Goal: Task Accomplishment & Management: Use online tool/utility

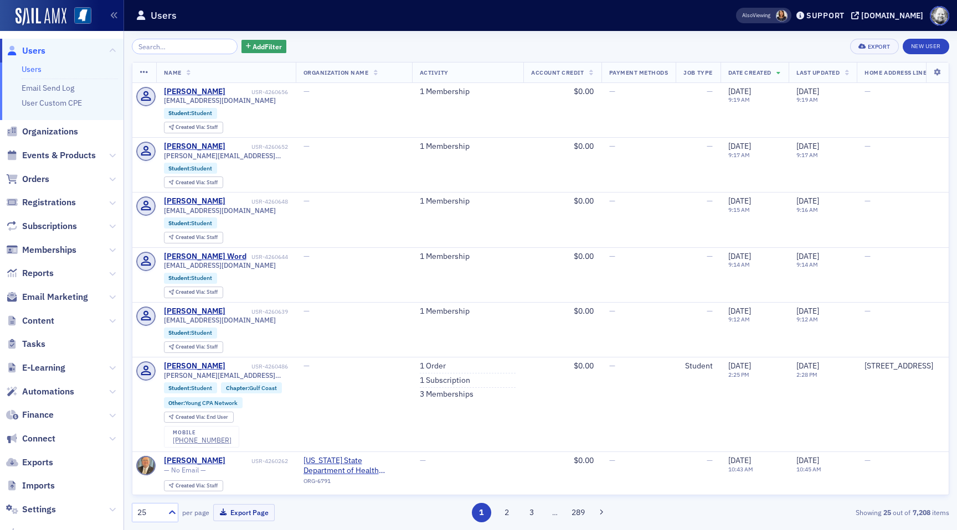
click at [64, 148] on span "Events & Products" at bounding box center [61, 156] width 123 height 24
click at [64, 154] on span "Events & Products" at bounding box center [59, 155] width 74 height 12
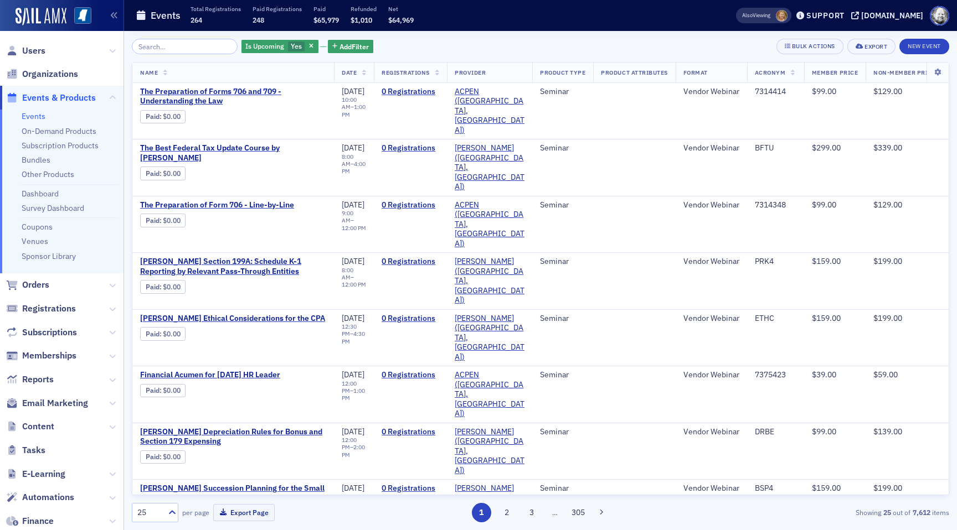
click at [158, 50] on input "search" at bounding box center [185, 47] width 106 height 16
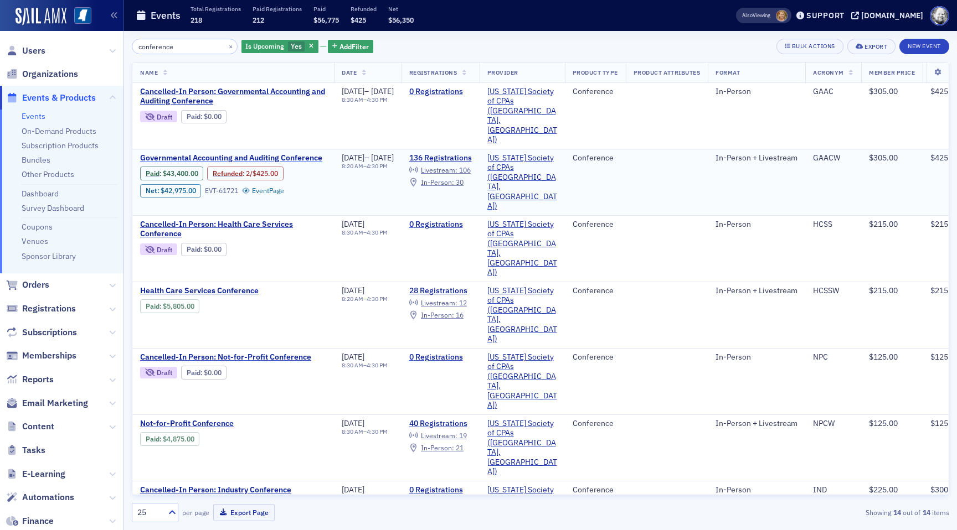
type input "conference"
click at [204, 153] on span "Governmental Accounting and Auditing Conference" at bounding box center [233, 158] width 186 height 10
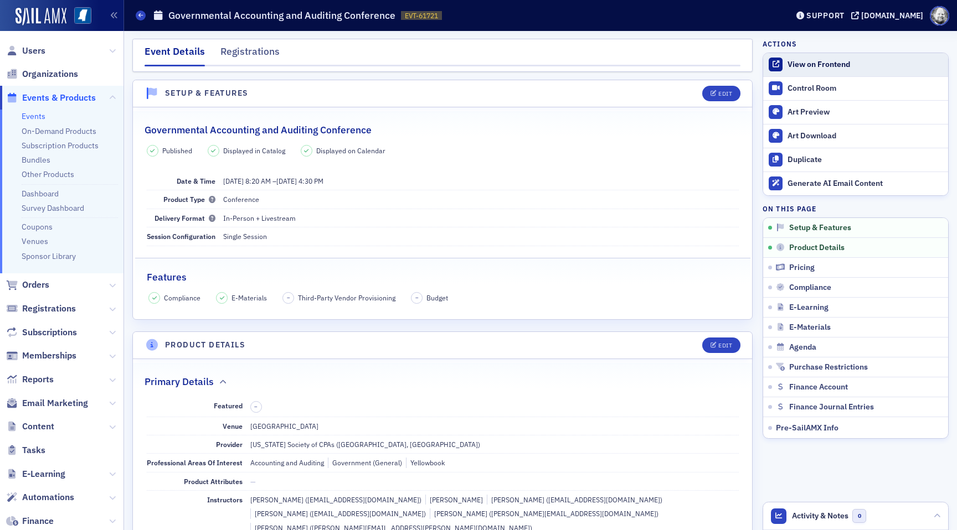
click at [793, 63] on div "View on Frontend" at bounding box center [864, 65] width 155 height 10
click at [726, 87] on button "Edit" at bounding box center [721, 94] width 38 height 16
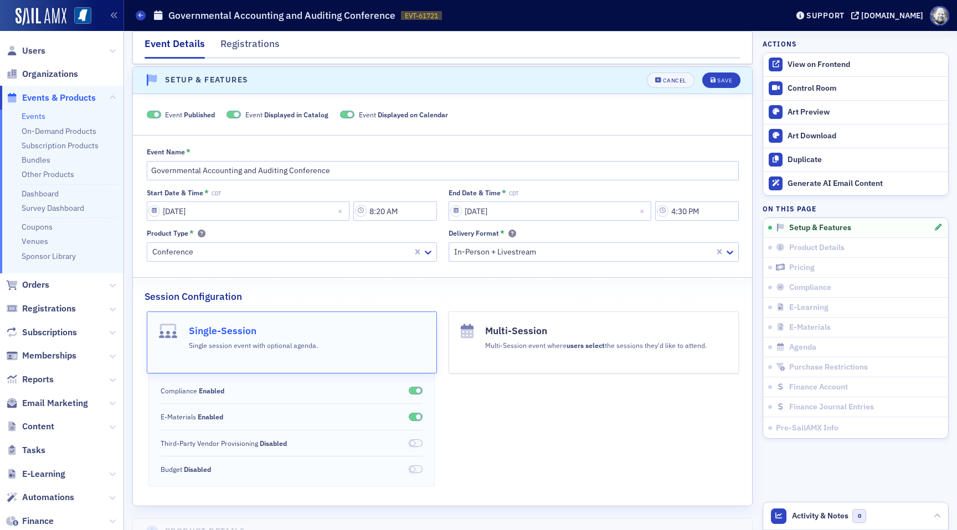
scroll to position [16, 0]
click at [666, 84] on button "Cancel" at bounding box center [671, 78] width 48 height 16
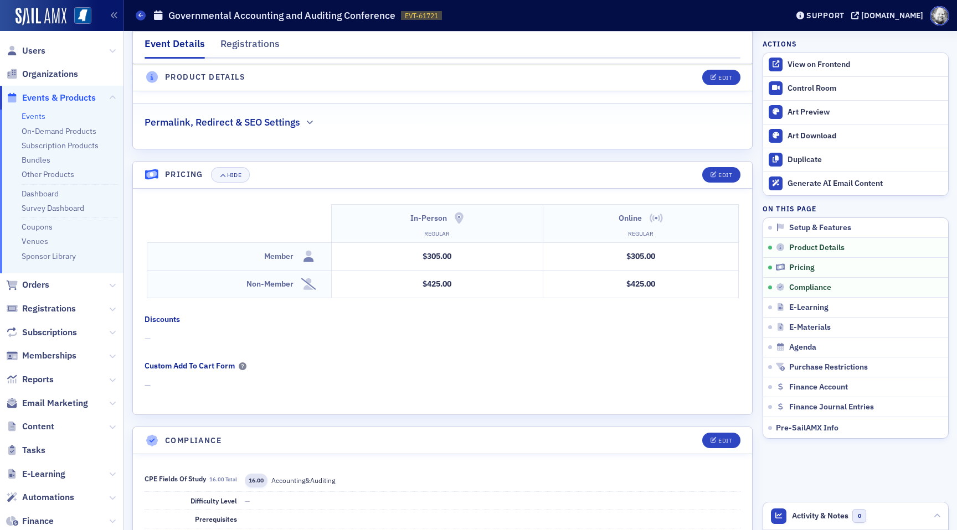
scroll to position [1609, 0]
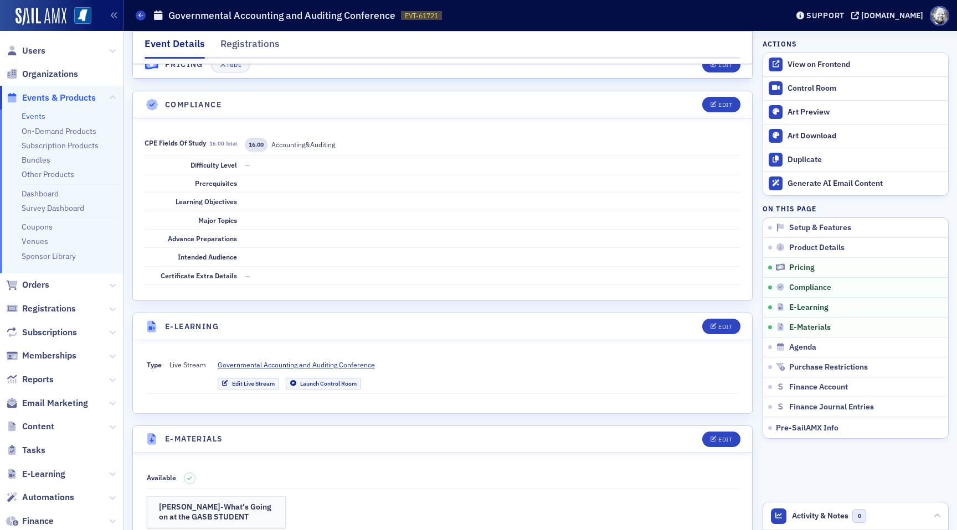
scroll to position [1939, 0]
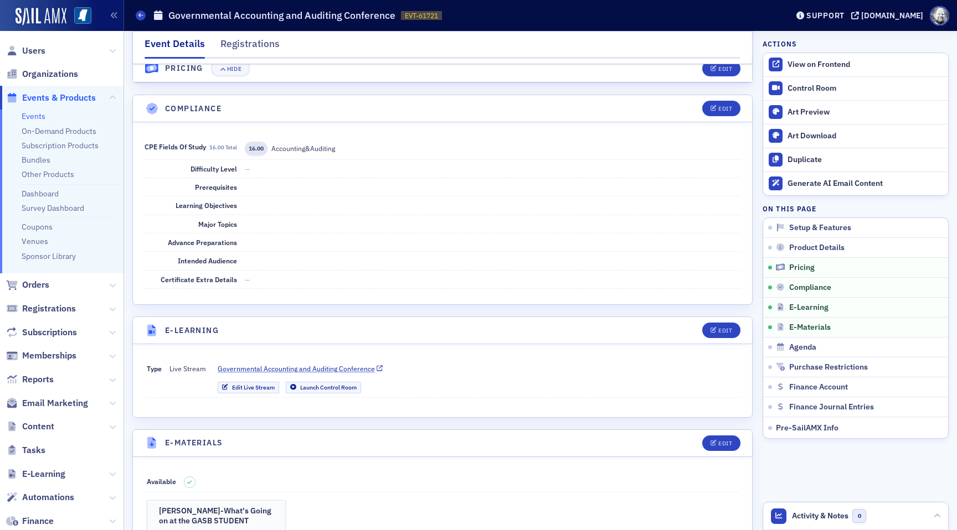
click at [356, 364] on span "Governmental Accounting and Auditing Conference" at bounding box center [296, 369] width 157 height 10
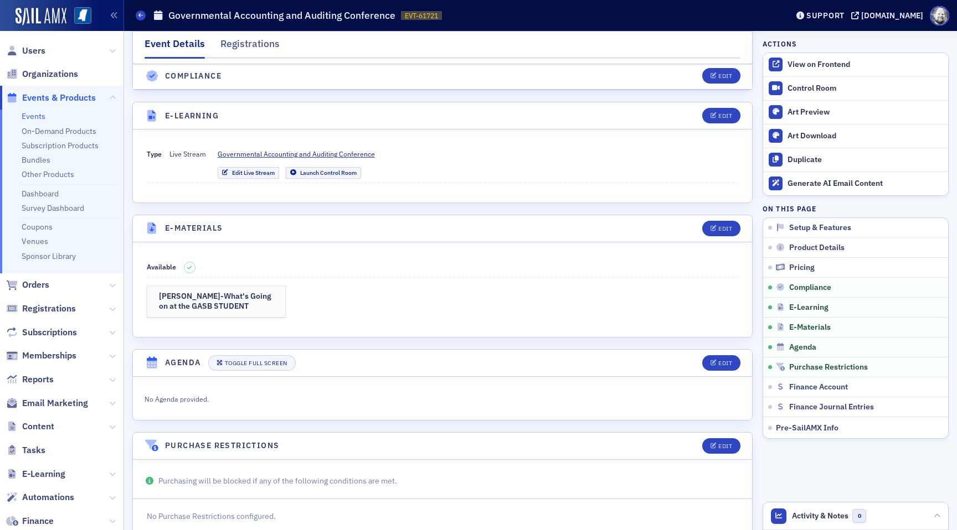
scroll to position [2100, 0]
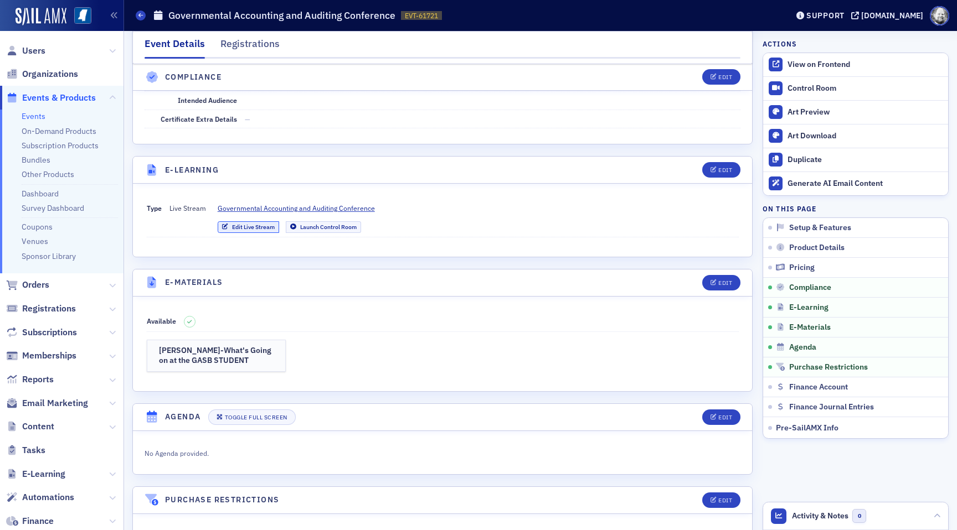
click at [230, 221] on link "Edit Live Stream" at bounding box center [248, 227] width 61 height 12
click at [336, 221] on link "Launch Control Room" at bounding box center [323, 227] width 75 height 12
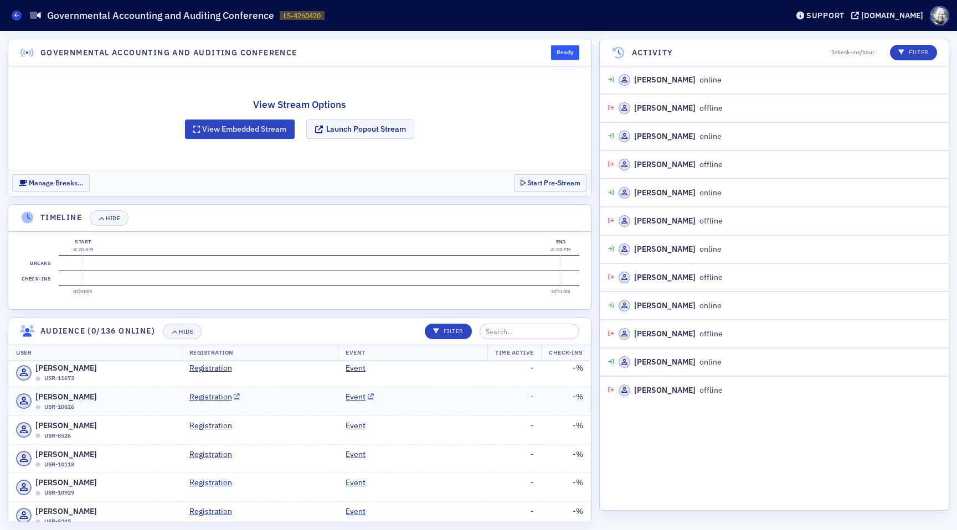
scroll to position [3, 0]
